Goal: Transaction & Acquisition: Purchase product/service

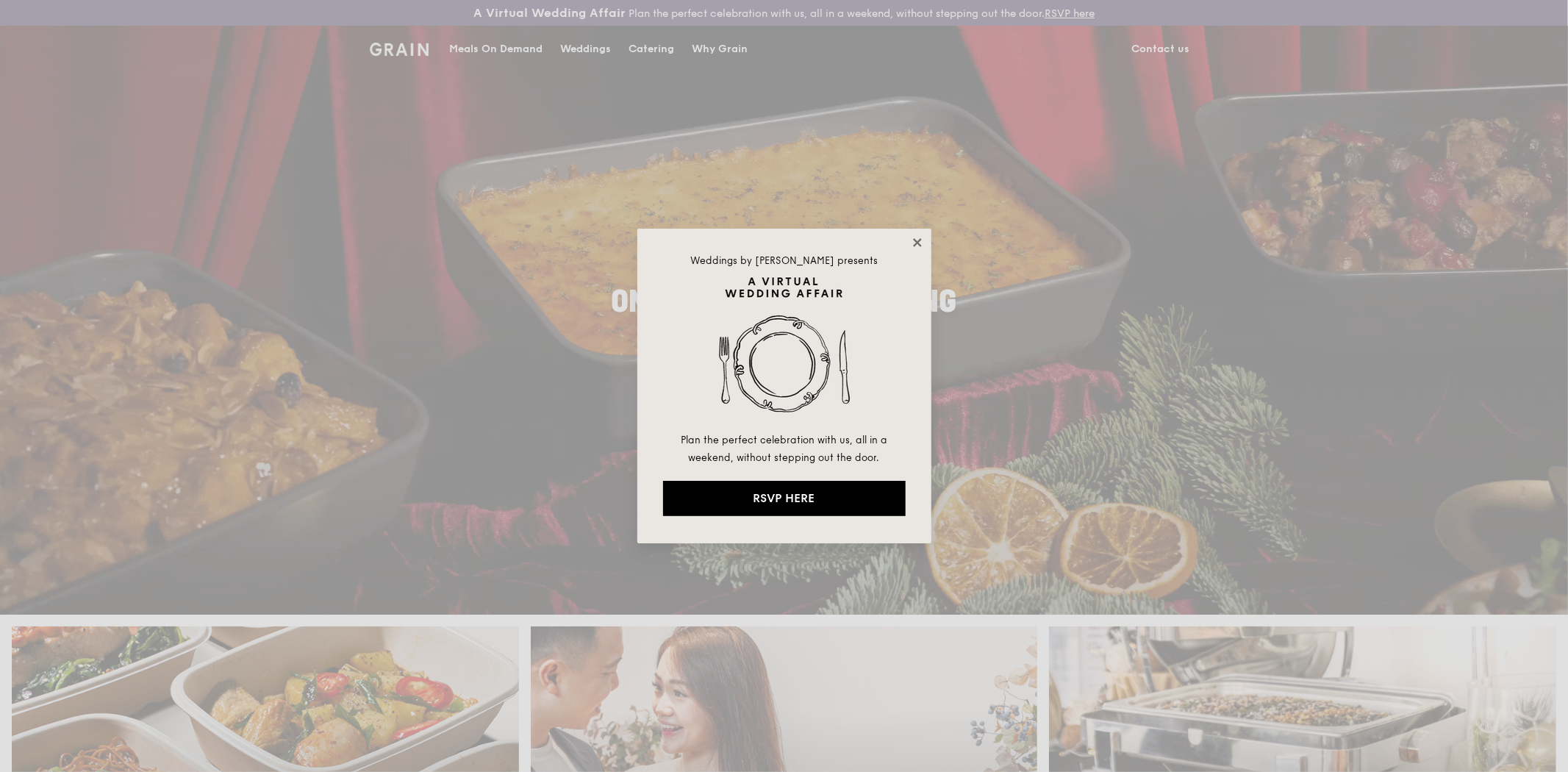
click at [914, 243] on icon at bounding box center [917, 242] width 13 height 13
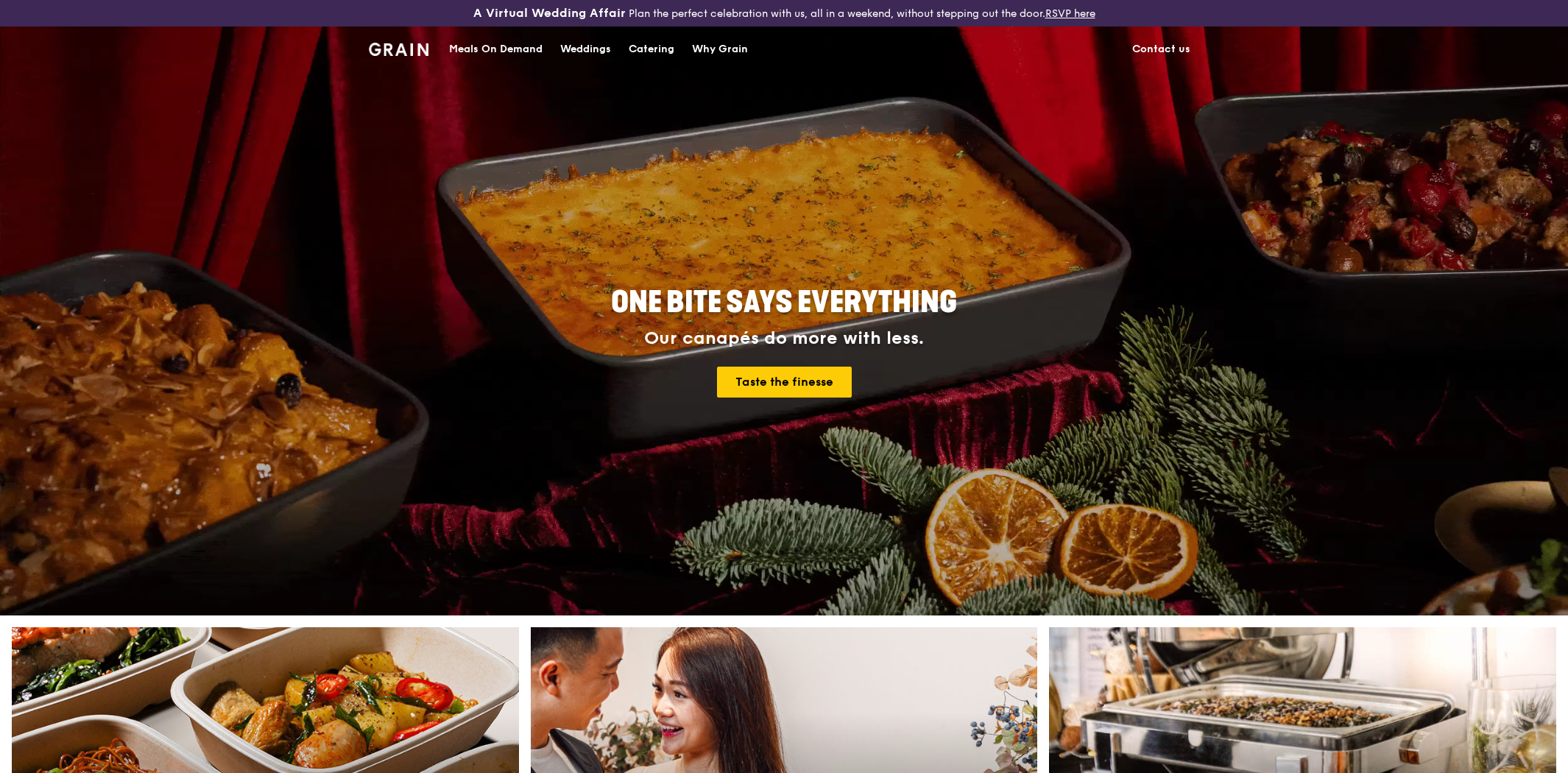
click at [642, 48] on div "Catering" at bounding box center [651, 49] width 46 height 44
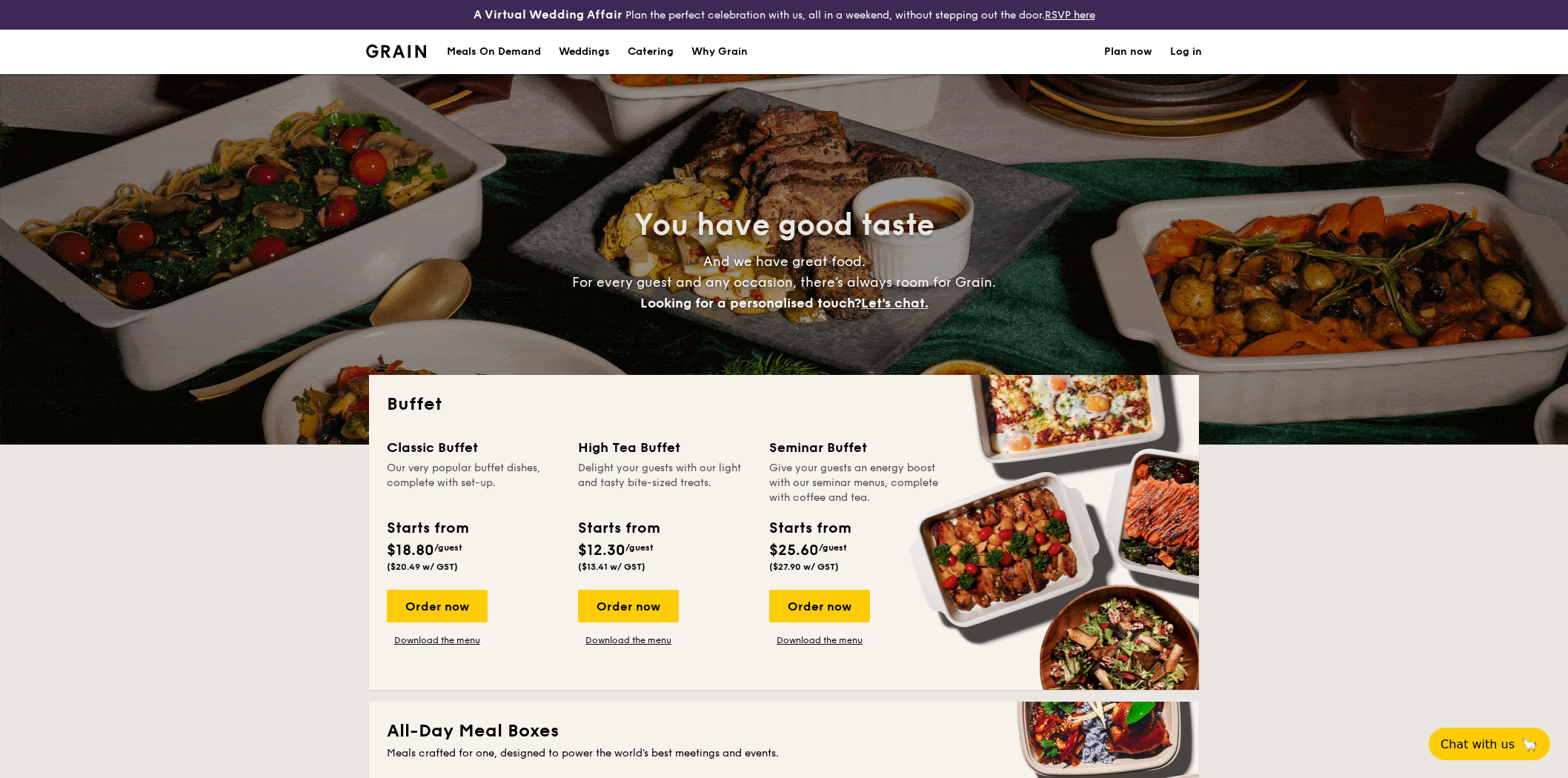
select select
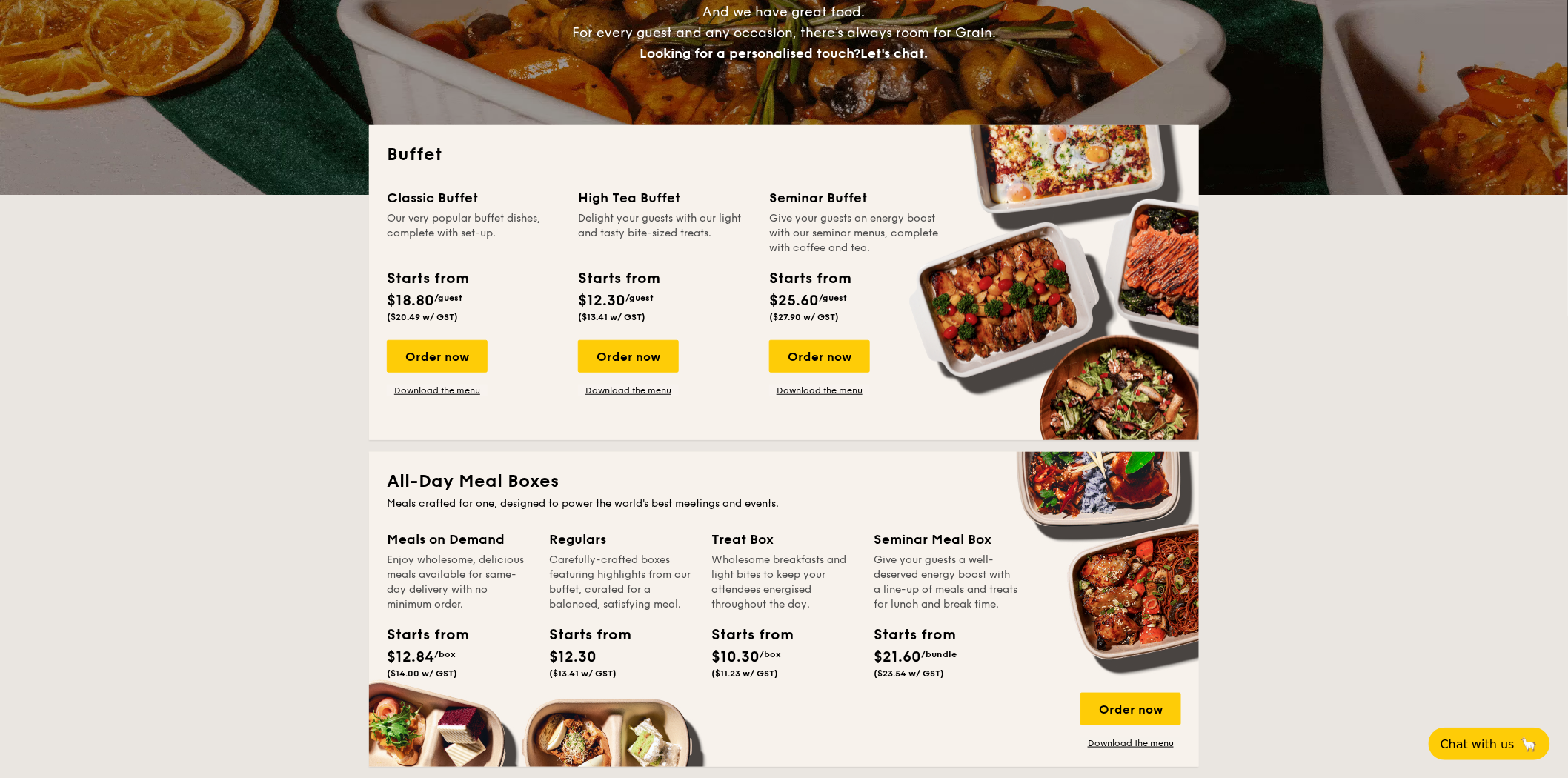
scroll to position [83, 0]
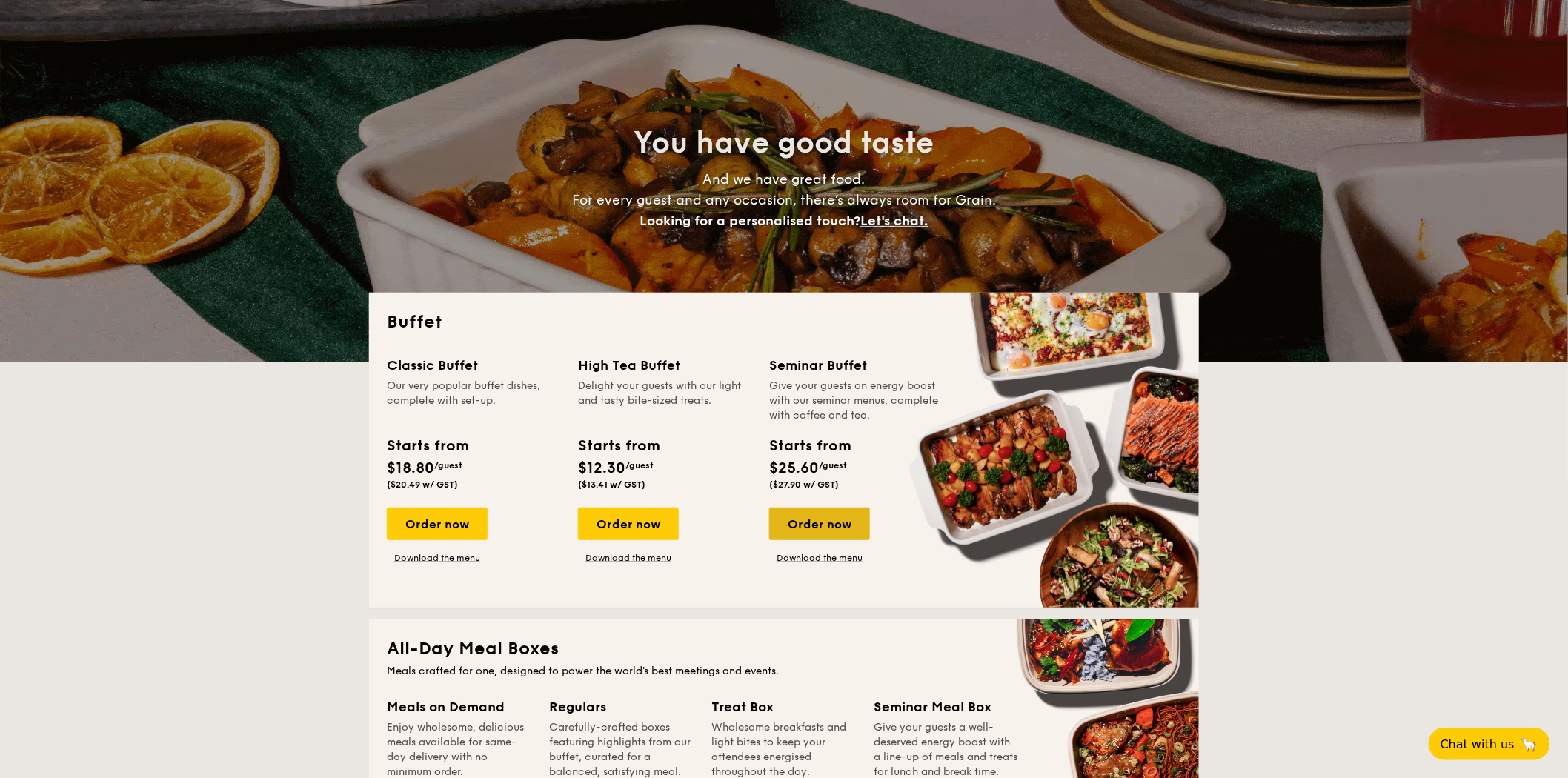
click at [790, 519] on div "Order now" at bounding box center [819, 524] width 100 height 33
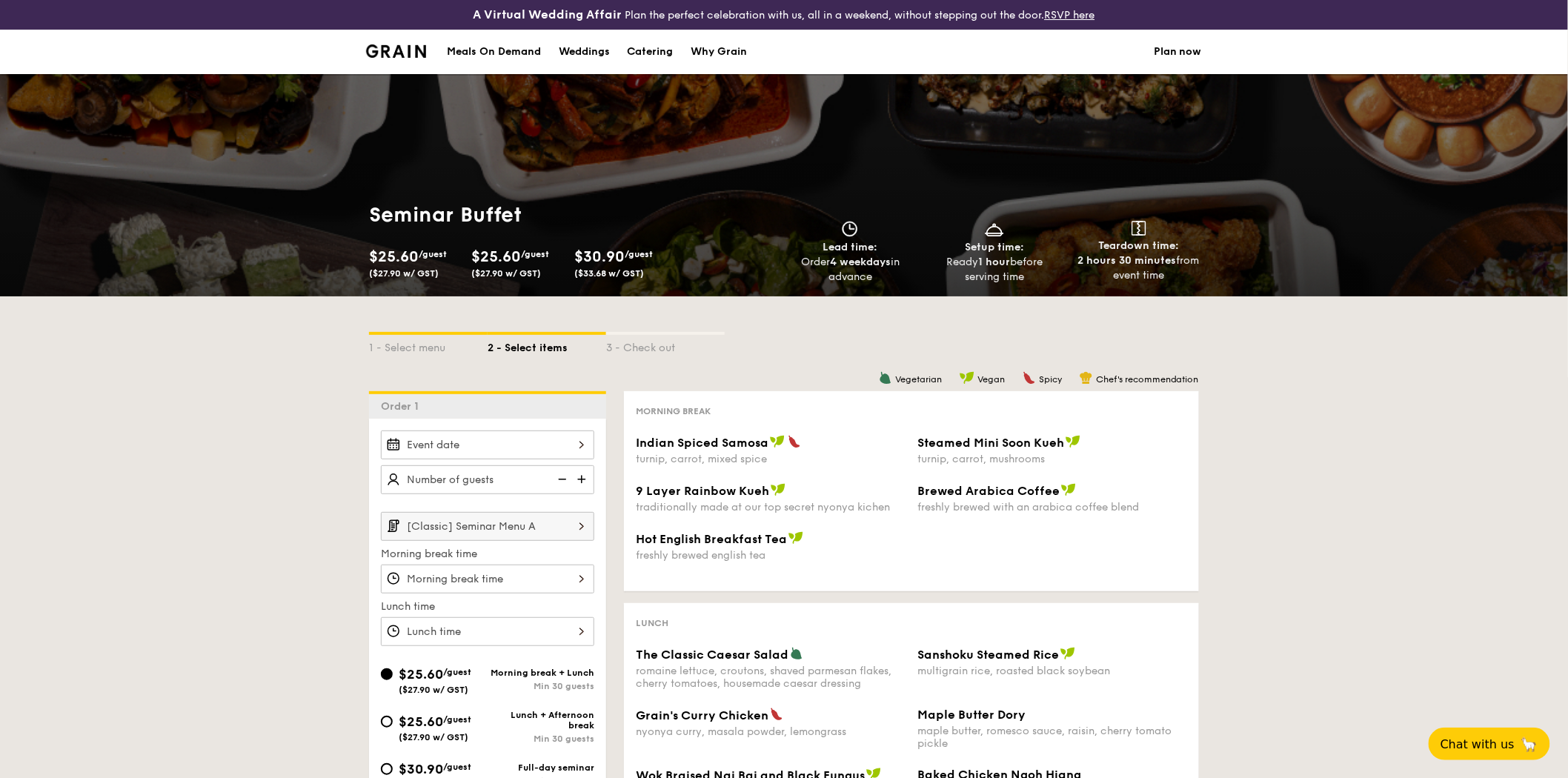
click at [652, 51] on div "Catering" at bounding box center [650, 51] width 46 height 44
select select
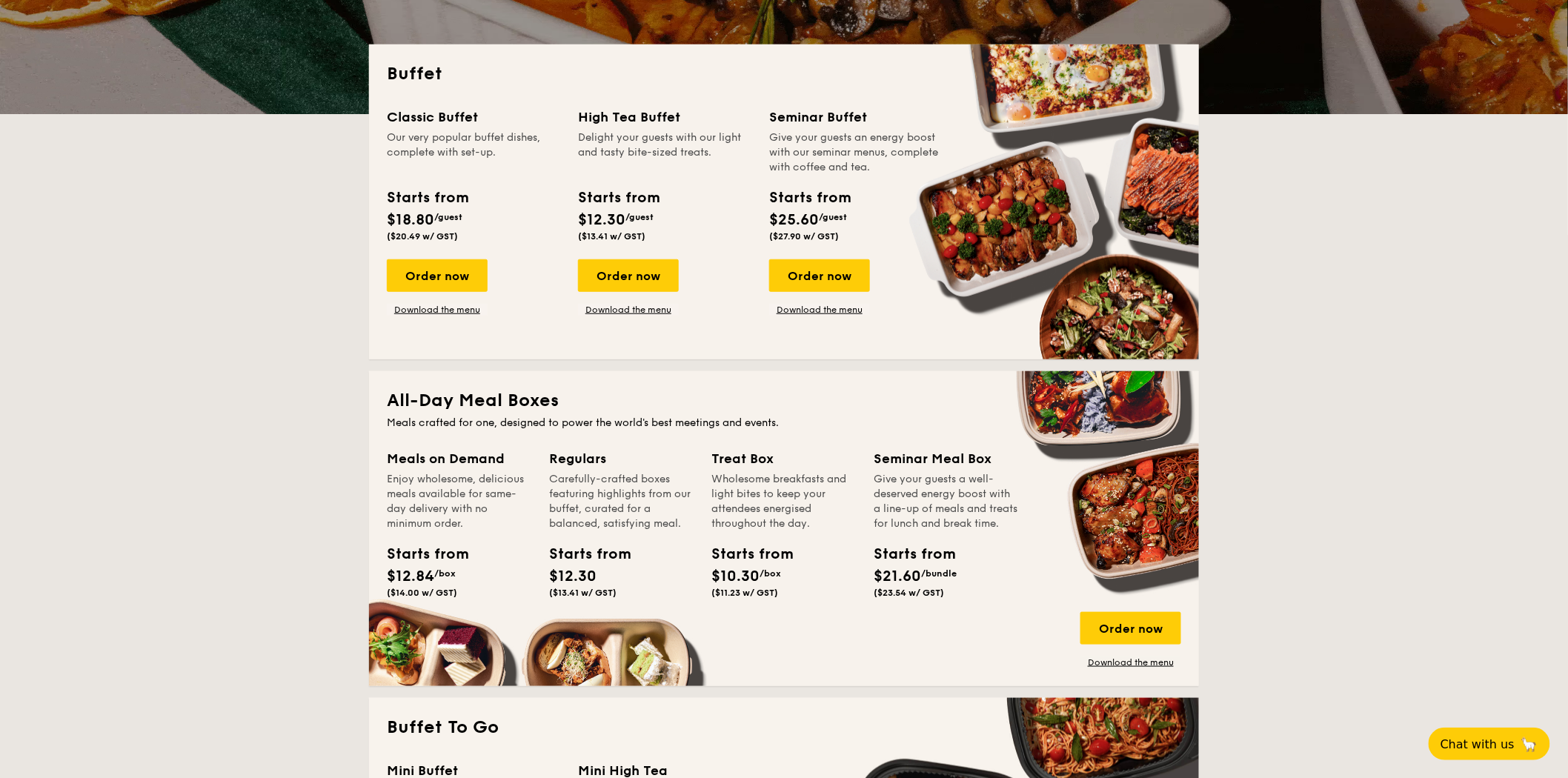
scroll to position [329, 0]
